Goal: Obtain resource: Download file/media

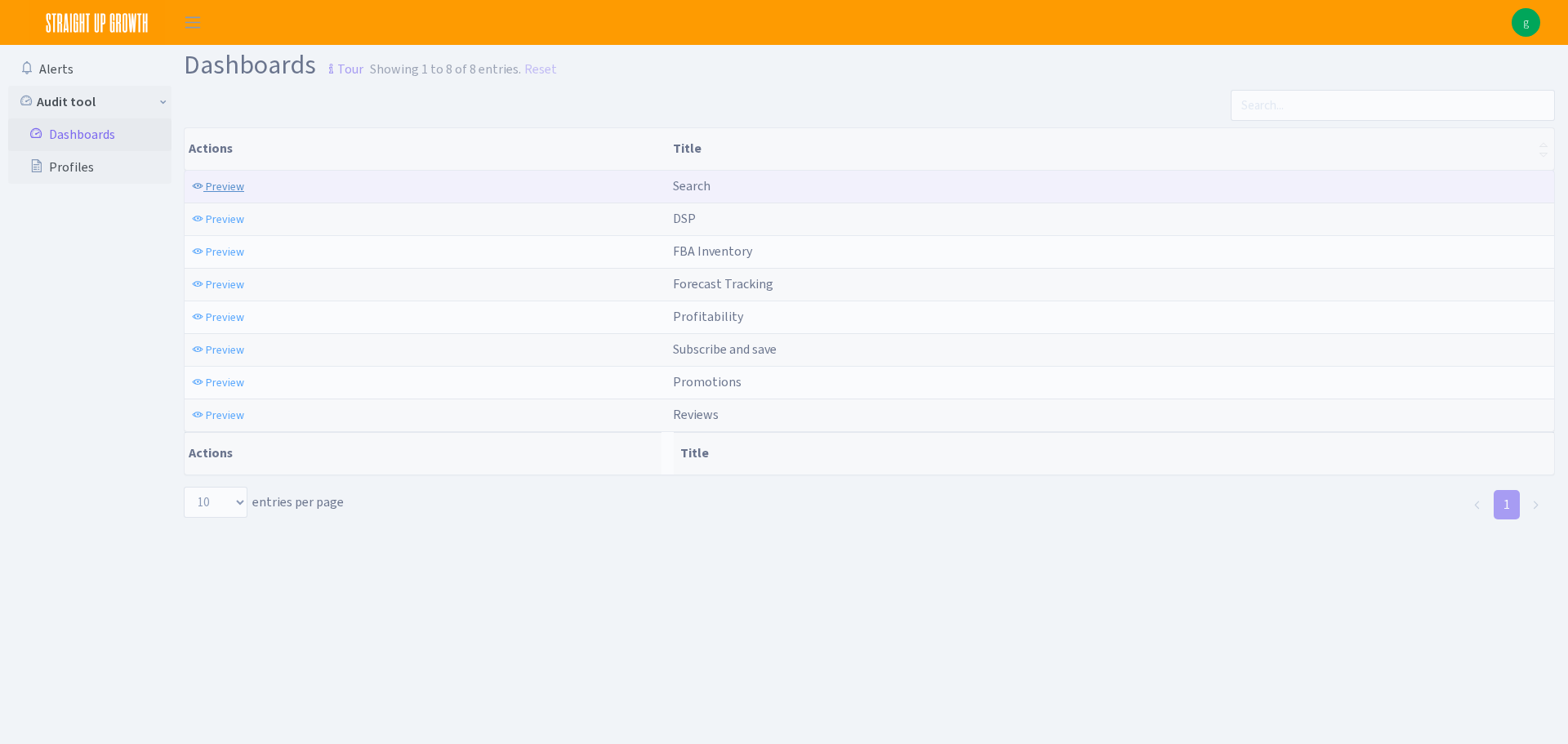
click at [226, 193] on span "Preview" at bounding box center [225, 187] width 39 height 16
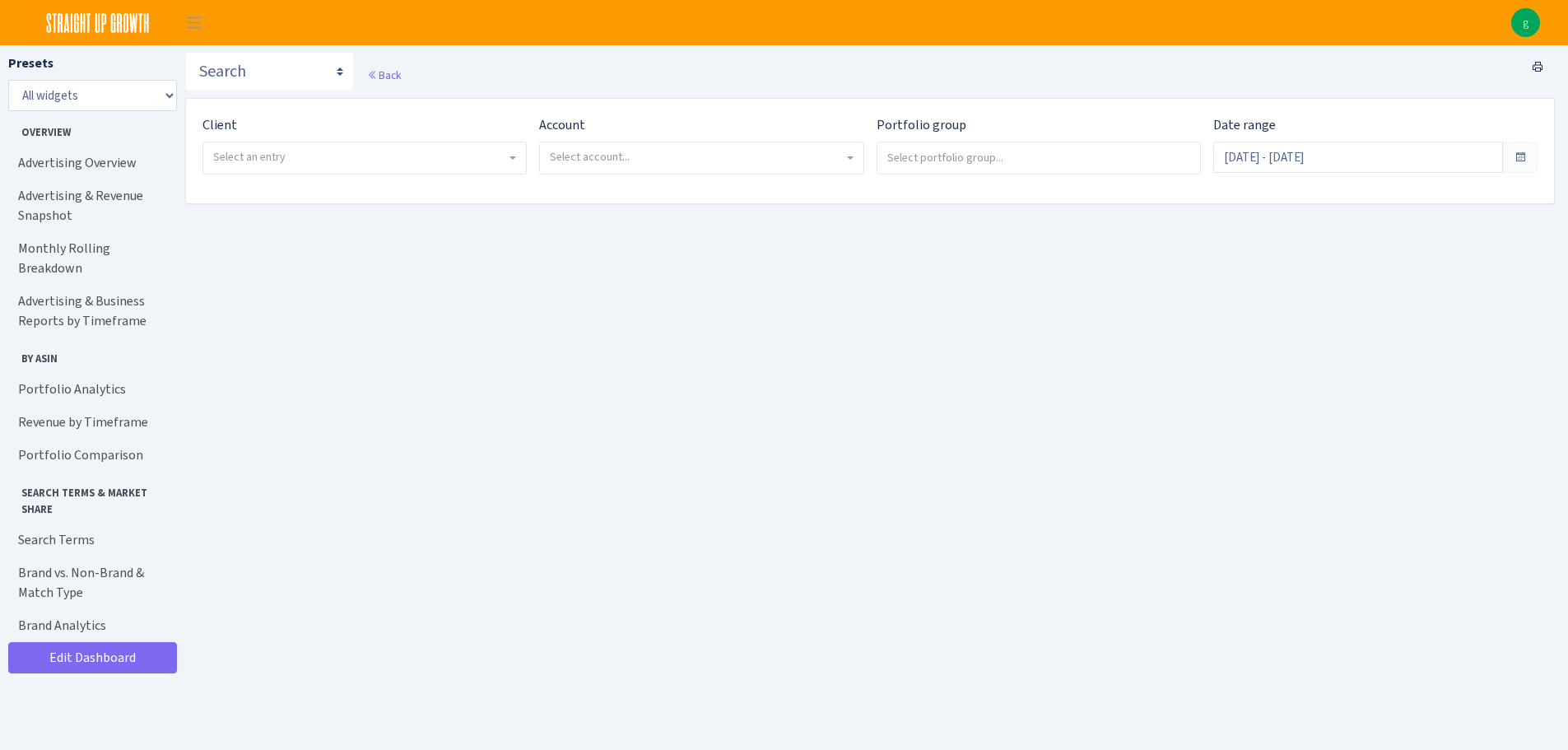
click at [266, 161] on span "Select an entry" at bounding box center [250, 157] width 73 height 16
select select "314"
select select
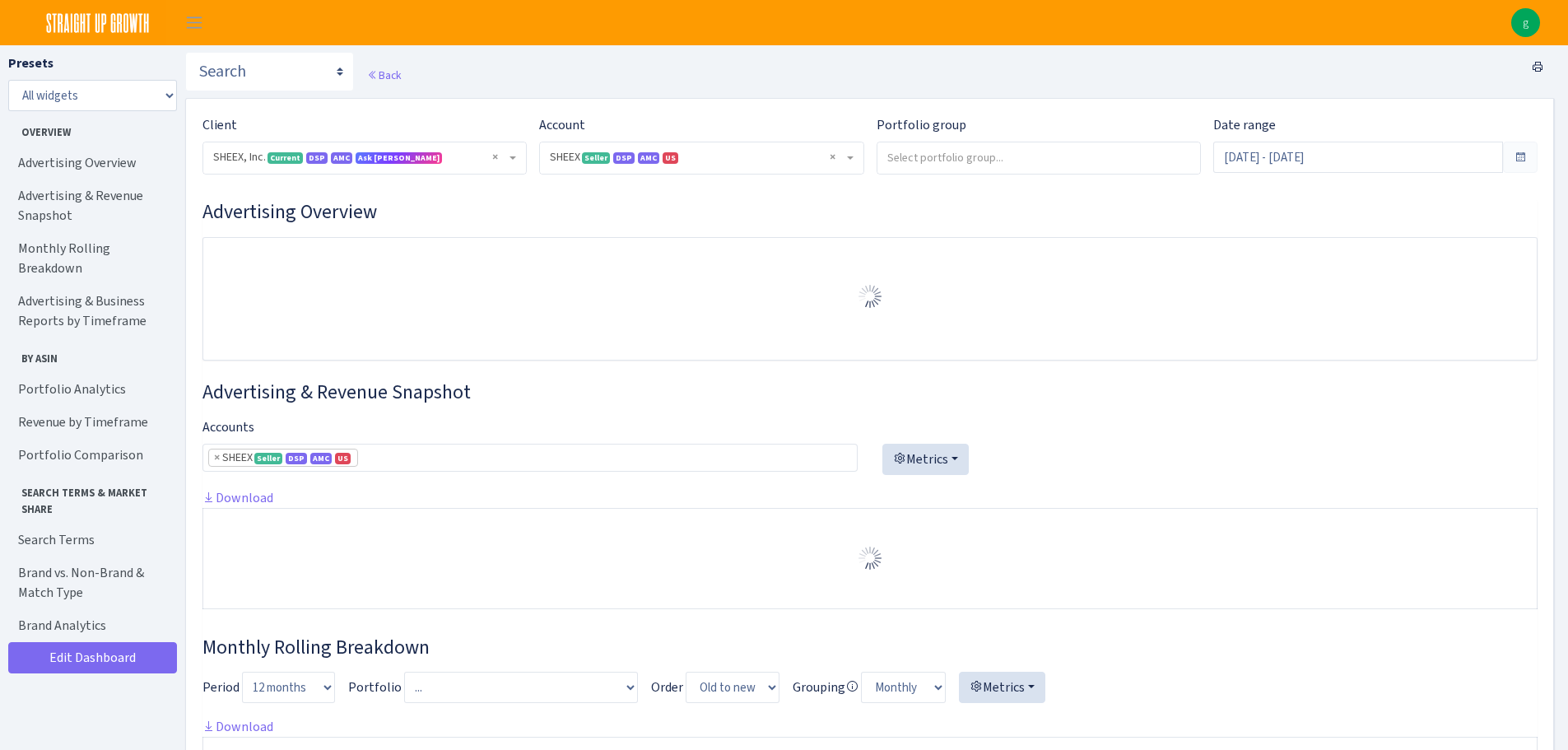
select select "2794563906483217"
click at [67, 298] on link "Advertising & Business Reports by Timeframe" at bounding box center [90, 311] width 165 height 53
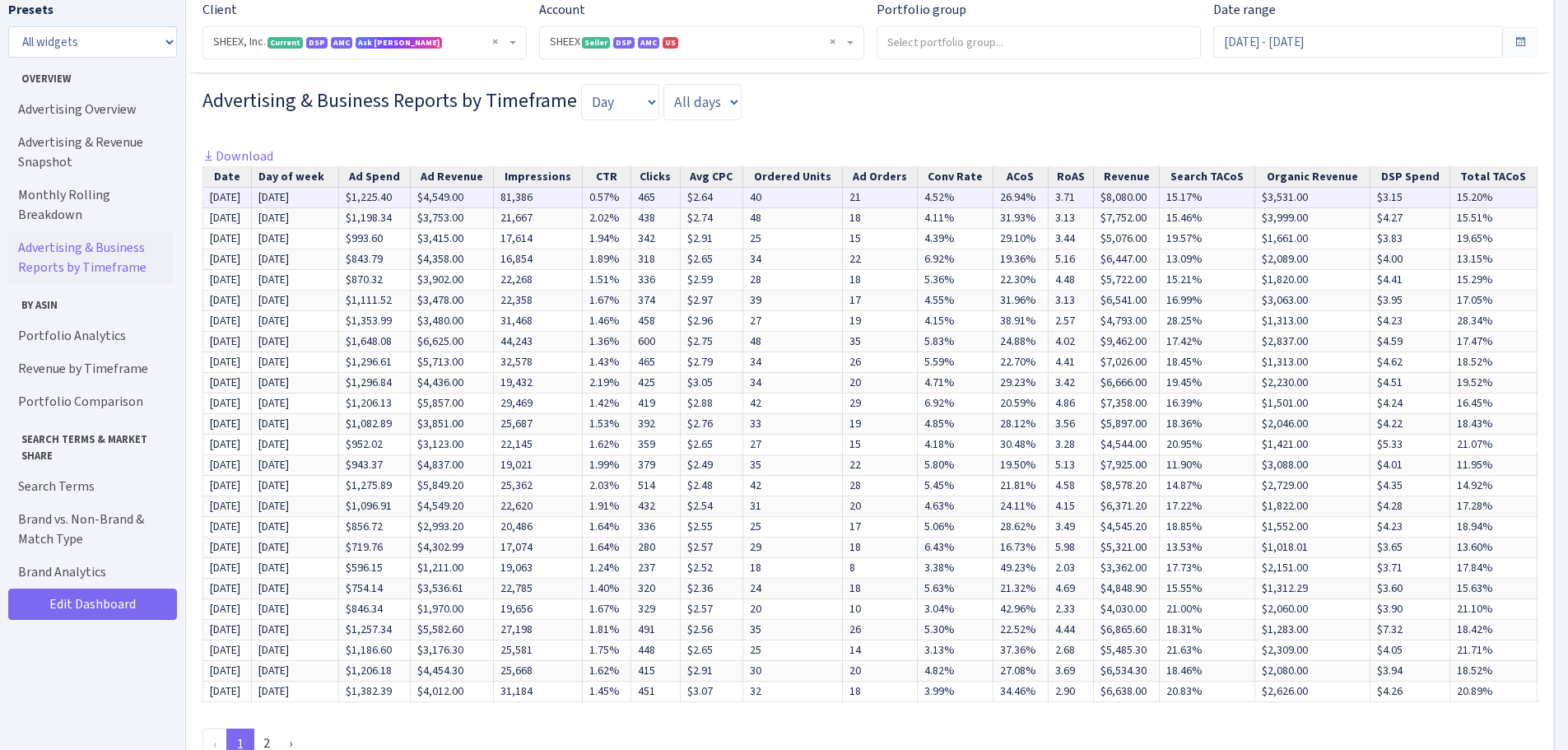
scroll to position [1068, 0]
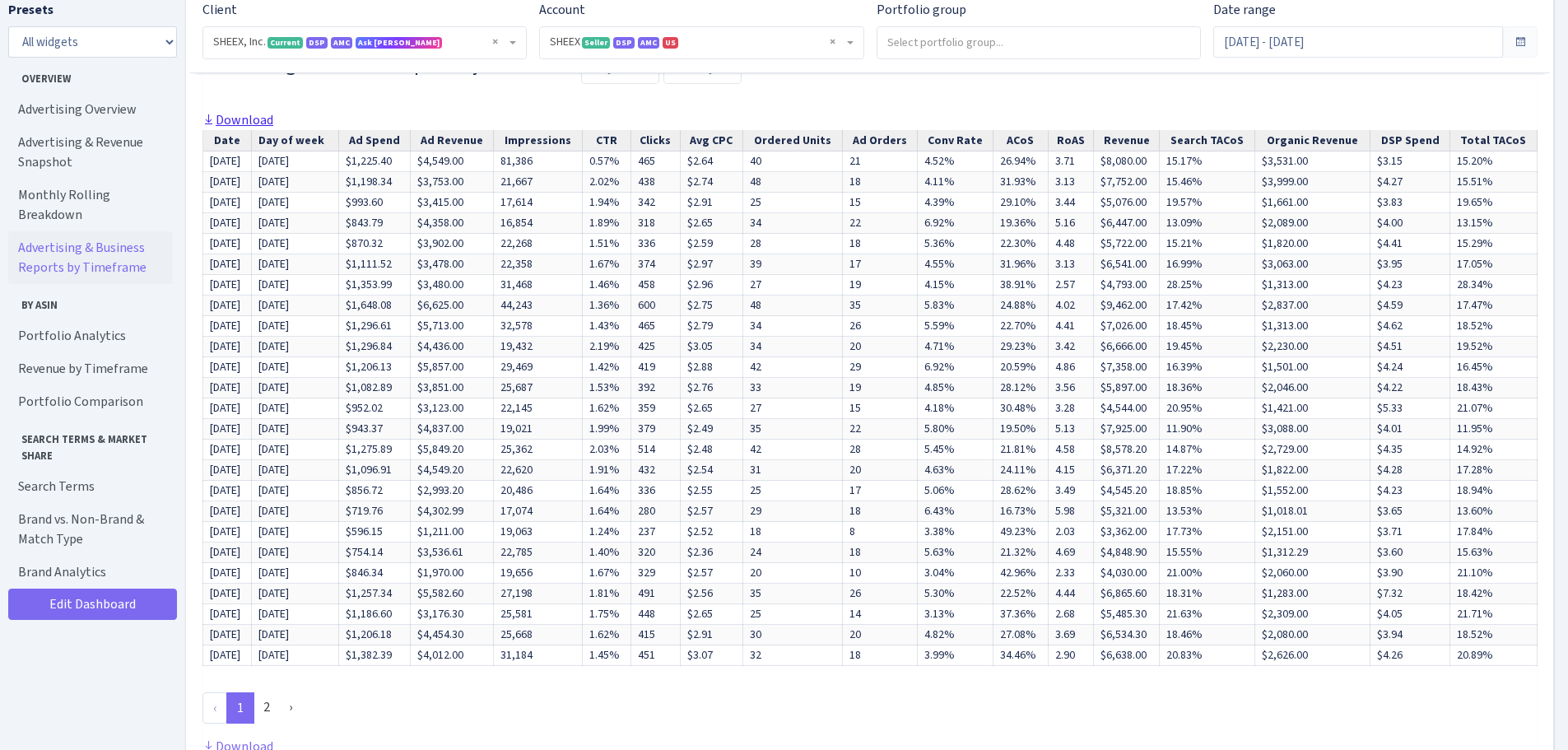
click at [250, 129] on link "Download" at bounding box center [238, 119] width 71 height 18
